Goal: Task Accomplishment & Management: Manage account settings

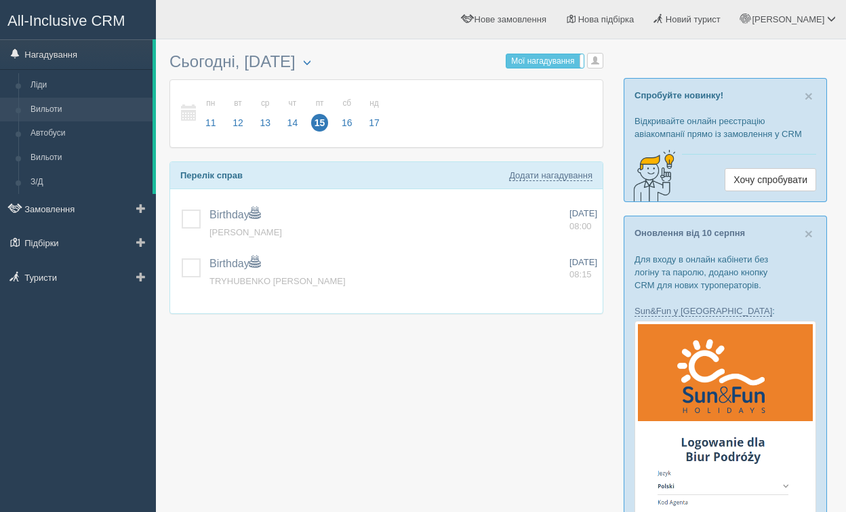
click at [81, 110] on link "Вильоти" at bounding box center [88, 110] width 128 height 24
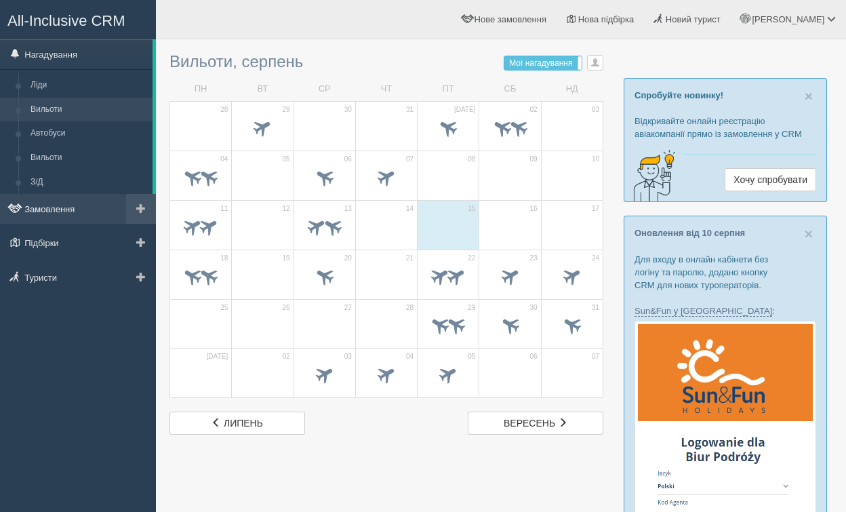
click at [81, 205] on link "Замовлення" at bounding box center [78, 209] width 156 height 30
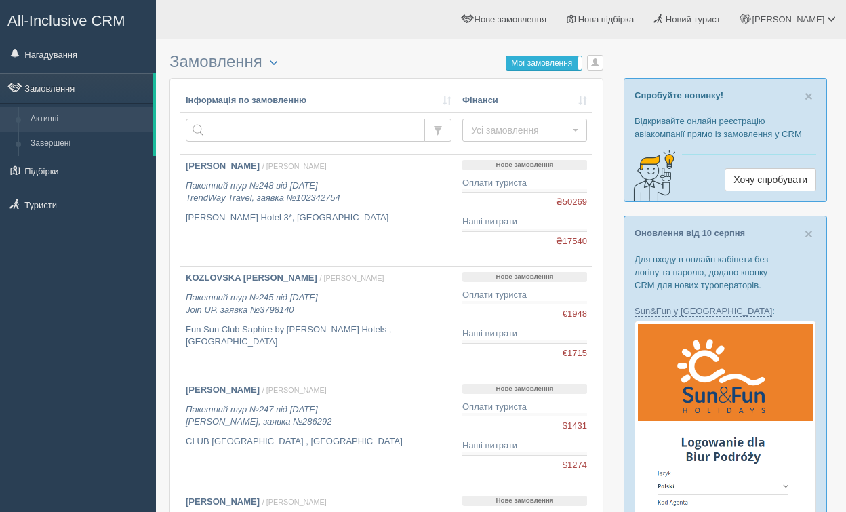
click at [562, 62] on label "Мої замовлення" at bounding box center [543, 63] width 75 height 14
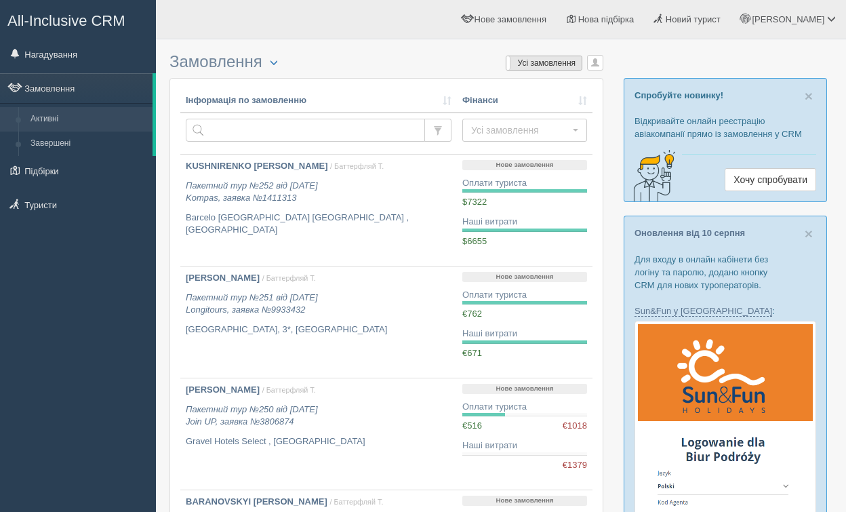
click at [543, 59] on label "Усі замовлення" at bounding box center [543, 63] width 75 height 14
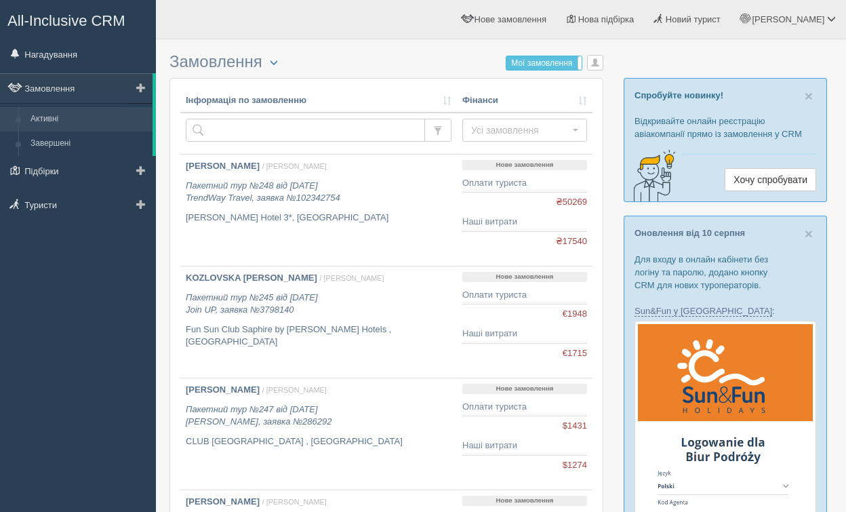
click at [69, 118] on link "Активні" at bounding box center [88, 119] width 128 height 24
click at [96, 132] on link "Завершені" at bounding box center [88, 143] width 128 height 24
click at [94, 118] on link "Активні" at bounding box center [88, 119] width 128 height 24
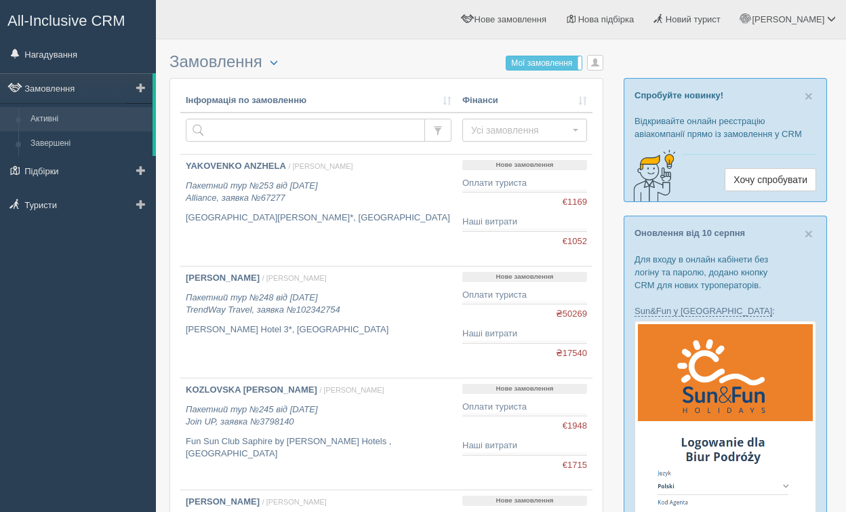
click at [76, 115] on link "Активні" at bounding box center [88, 119] width 128 height 24
